Goal: Transaction & Acquisition: Purchase product/service

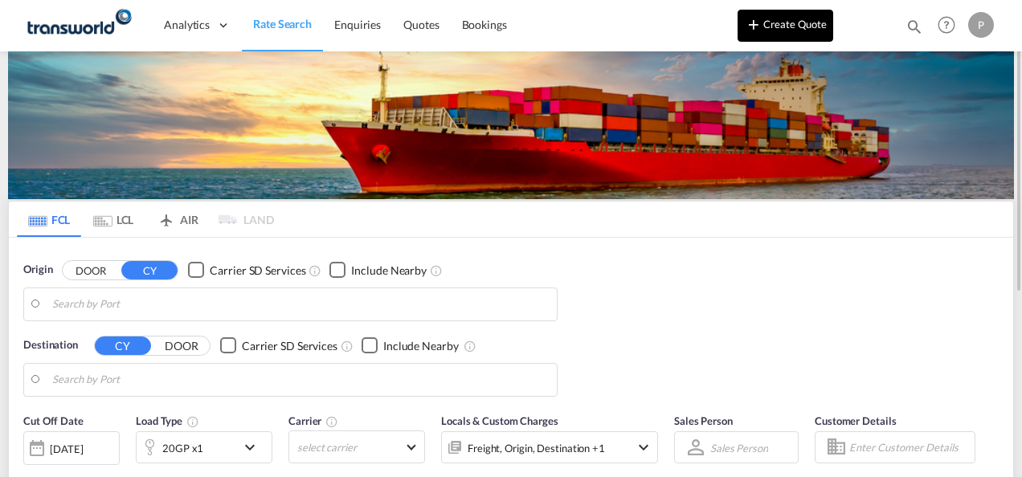
click at [804, 27] on button "Create Quote" at bounding box center [786, 26] width 96 height 32
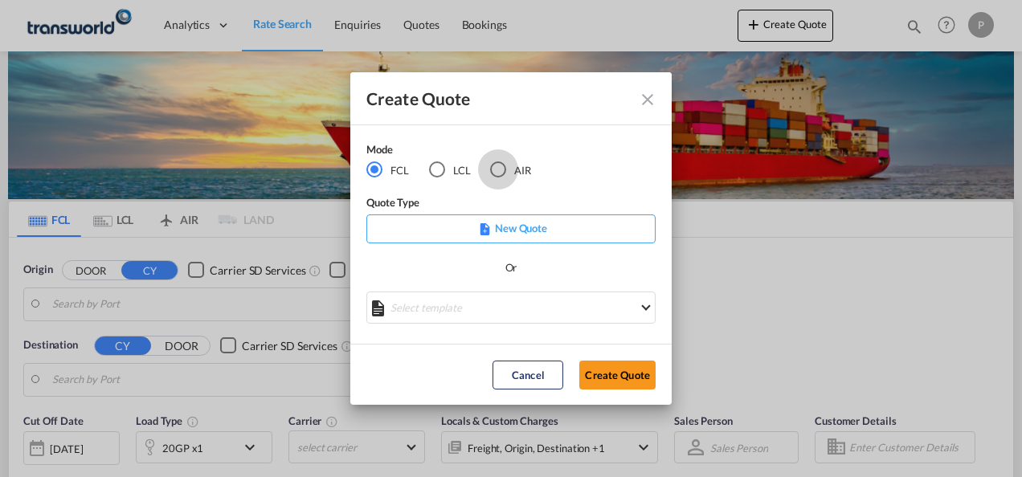
click at [501, 169] on div "AIR" at bounding box center [498, 169] width 16 height 16
click at [620, 372] on button "Create Quote" at bounding box center [617, 375] width 76 height 29
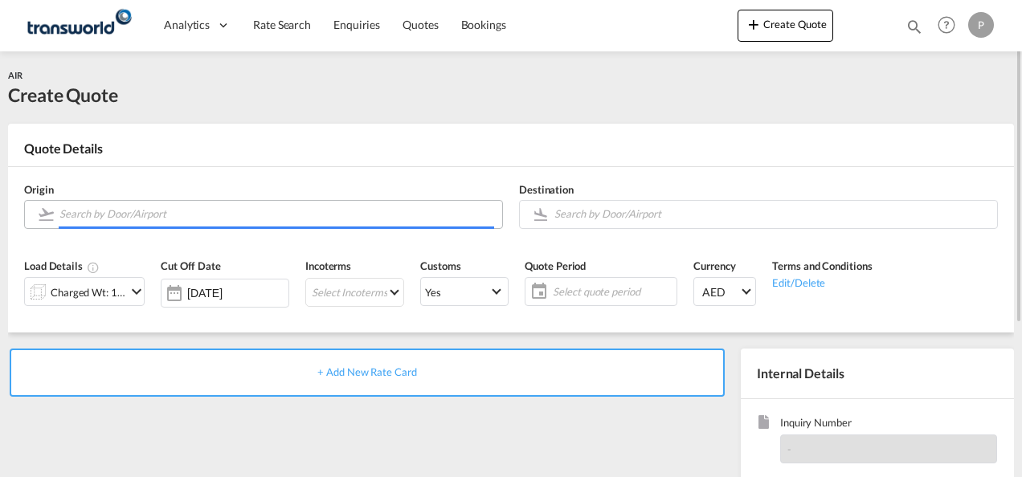
click at [108, 215] on input "Search by Door/Airport" at bounding box center [276, 214] width 435 height 28
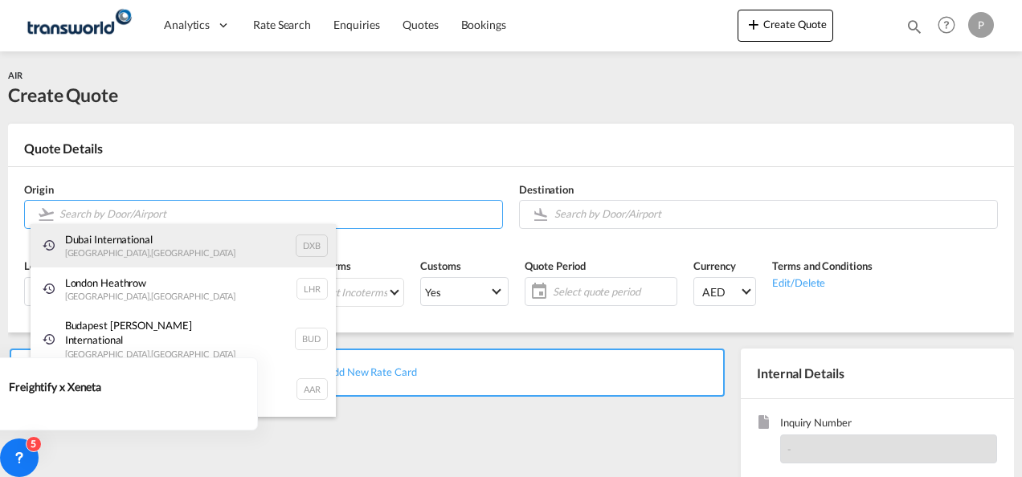
click at [120, 252] on div "Dubai International [GEOGRAPHIC_DATA] , [GEOGRAPHIC_DATA] DXB" at bounding box center [183, 245] width 305 height 43
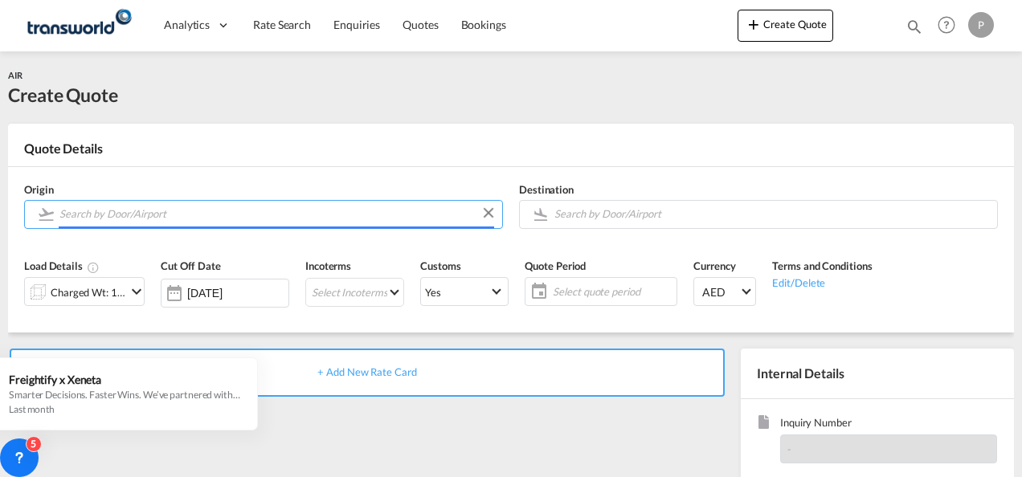
type input "Dubai International, [GEOGRAPHIC_DATA], DXB"
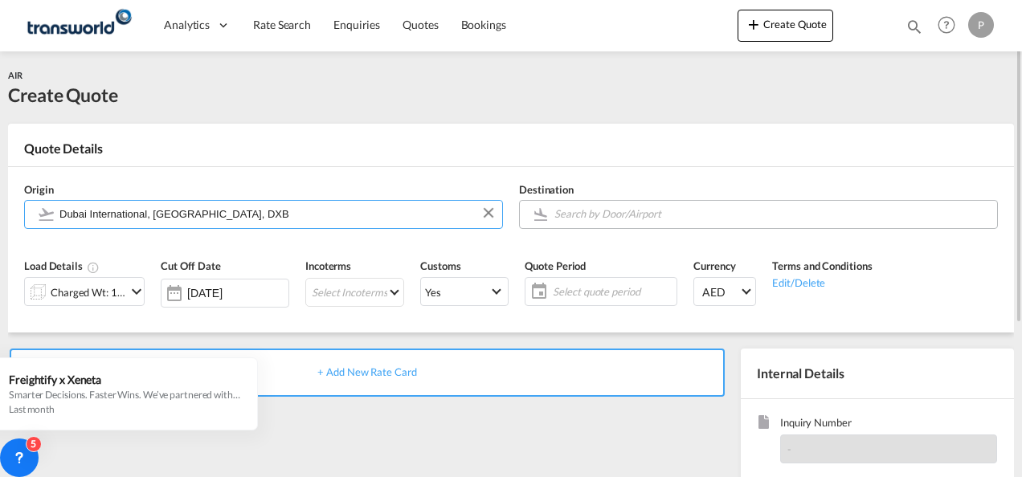
click at [550, 212] on div at bounding box center [541, 214] width 26 height 32
click at [602, 219] on input "Search by Door/Airport" at bounding box center [771, 214] width 435 height 28
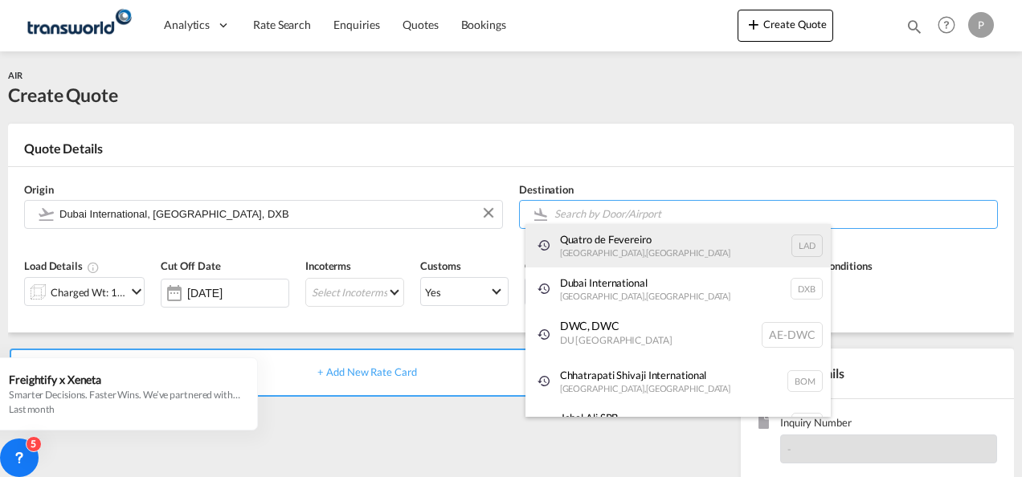
click at [599, 245] on div "Quatro de Fevereiro [GEOGRAPHIC_DATA] , [GEOGRAPHIC_DATA] LAD" at bounding box center [677, 245] width 305 height 43
type input "Quatro de Fevereiro, [GEOGRAPHIC_DATA], LAD"
